Goal: Task Accomplishment & Management: Use online tool/utility

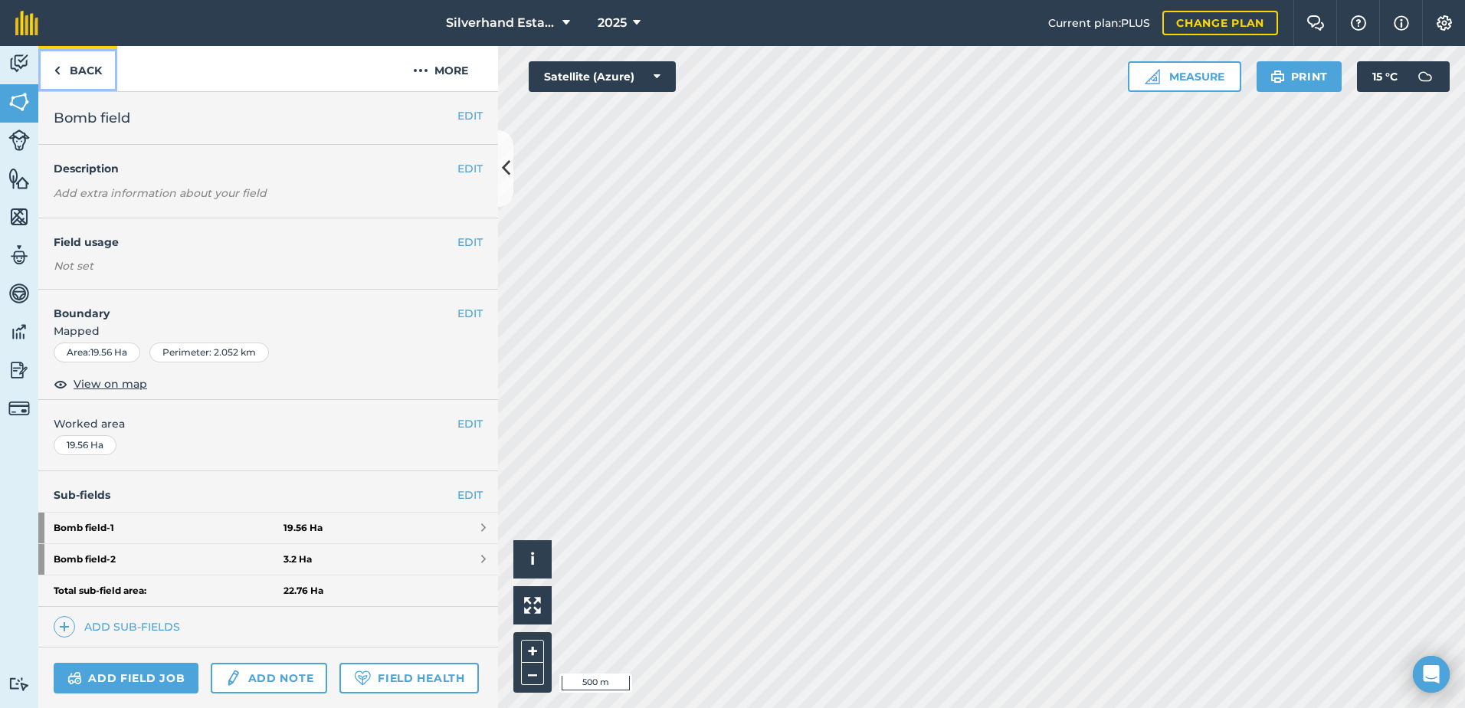
click at [64, 68] on link "Back" at bounding box center [77, 68] width 79 height 45
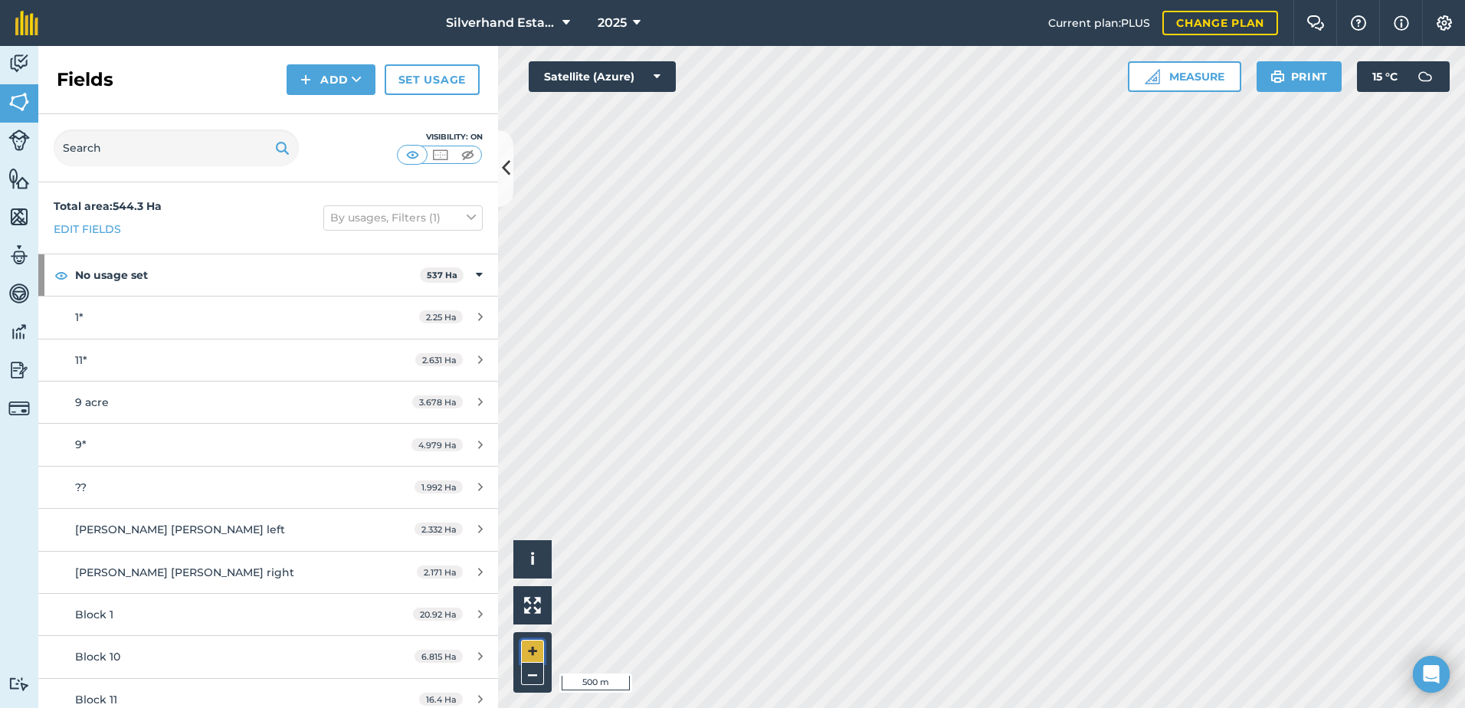
click at [533, 648] on button "+" at bounding box center [532, 651] width 23 height 23
click at [531, 649] on button "+" at bounding box center [532, 651] width 23 height 23
click at [534, 649] on button "+" at bounding box center [532, 651] width 23 height 23
click at [534, 671] on button "–" at bounding box center [532, 674] width 23 height 22
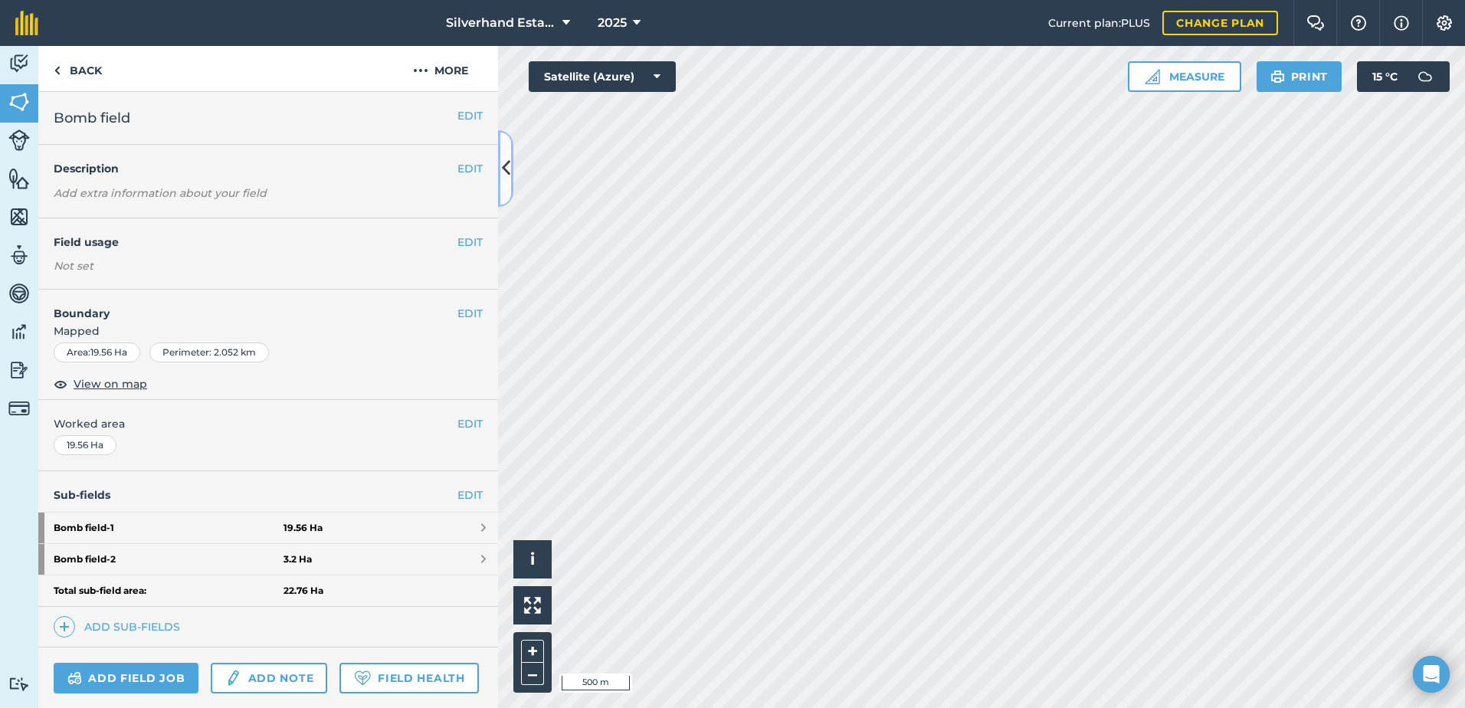
click at [500, 179] on button at bounding box center [505, 168] width 15 height 77
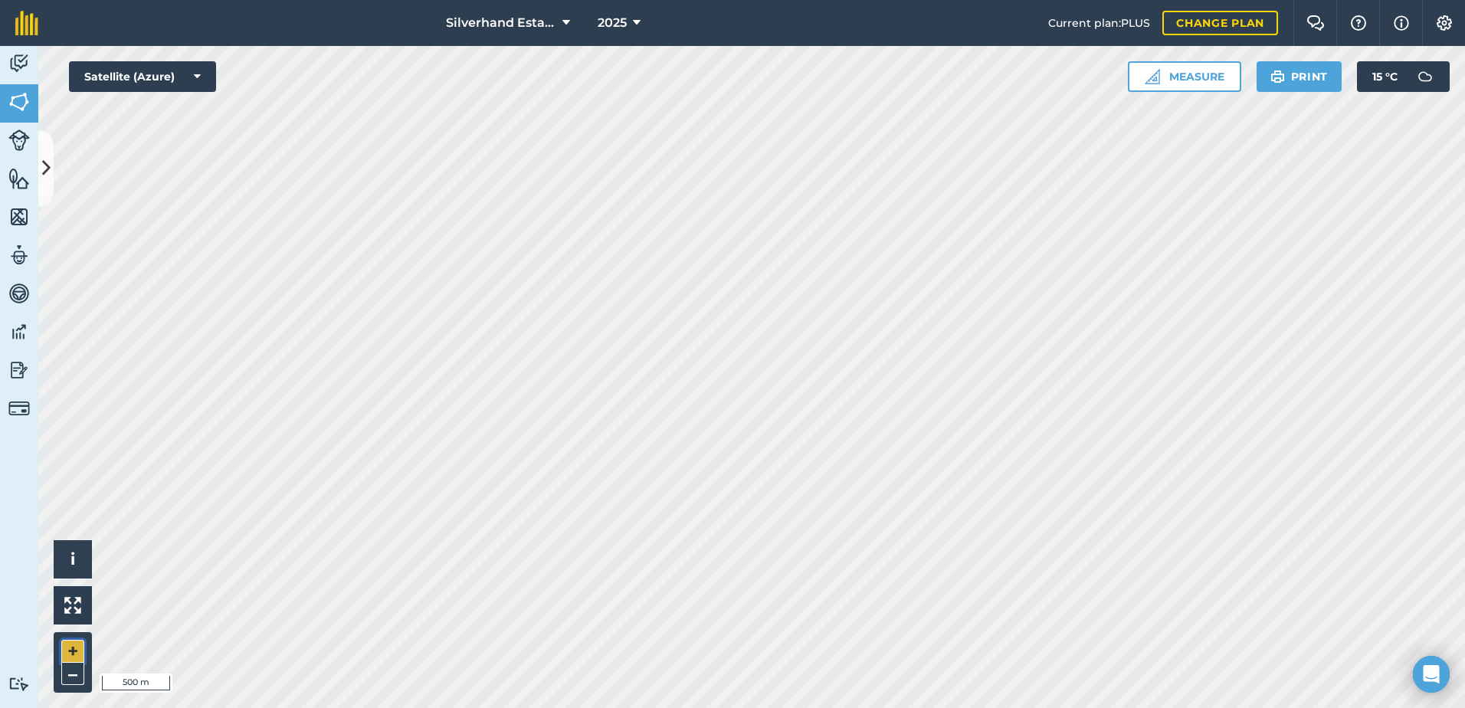
click at [69, 651] on button "+" at bounding box center [72, 651] width 23 height 23
click at [70, 654] on button "+" at bounding box center [72, 651] width 23 height 23
click at [69, 679] on button "–" at bounding box center [72, 674] width 23 height 22
